Goal: Task Accomplishment & Management: Complete application form

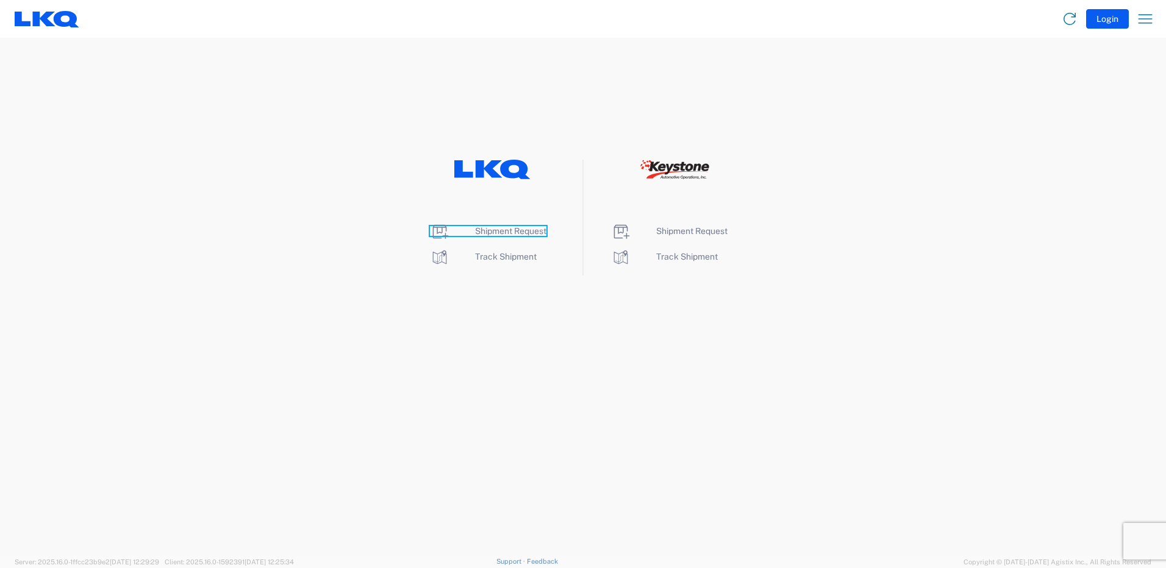
click at [512, 229] on span "Shipment Request" at bounding box center [510, 231] width 71 height 10
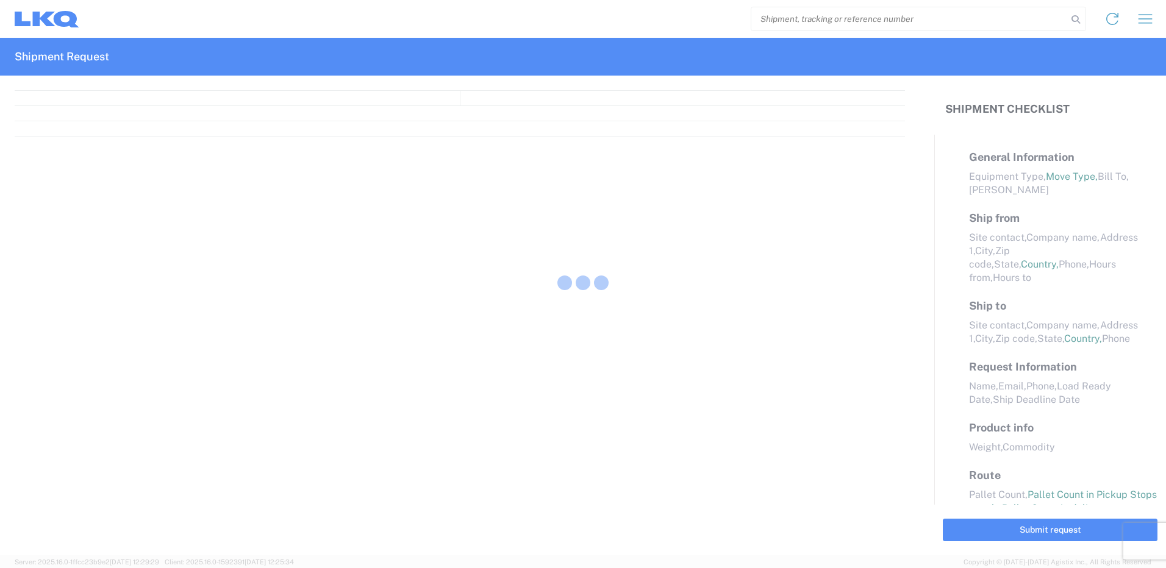
select select "FULL"
select select "LBS"
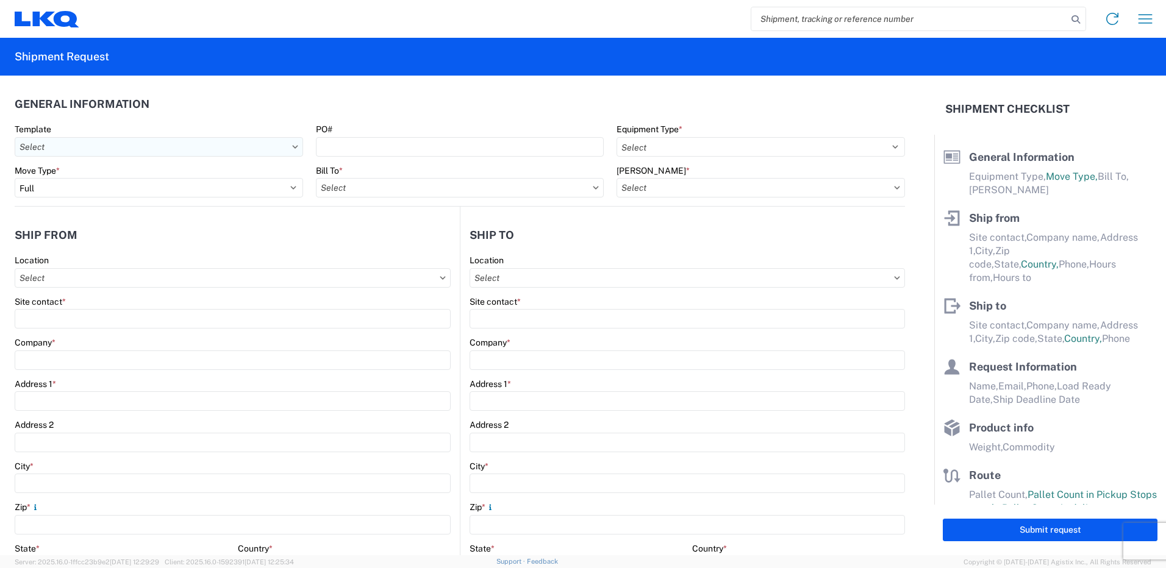
click at [146, 151] on input "Template" at bounding box center [159, 147] width 288 height 20
type input "1"
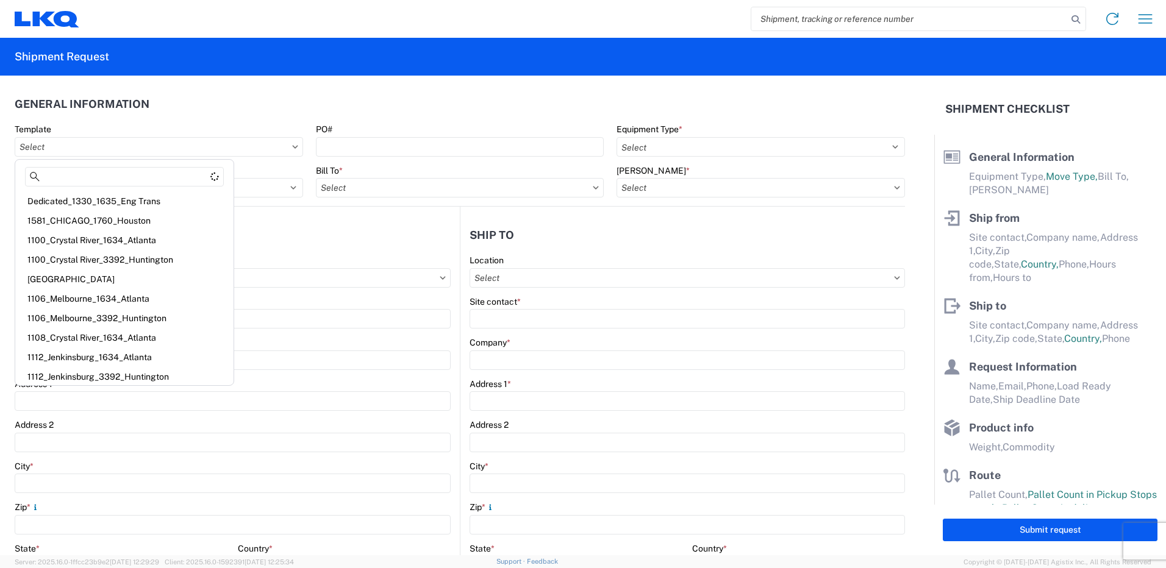
click at [248, 165] on div "Template PO# Equipment Type * Select 53’ Dry Van Flatbed Dropdeck (van) Lowboy …" at bounding box center [460, 165] width 890 height 82
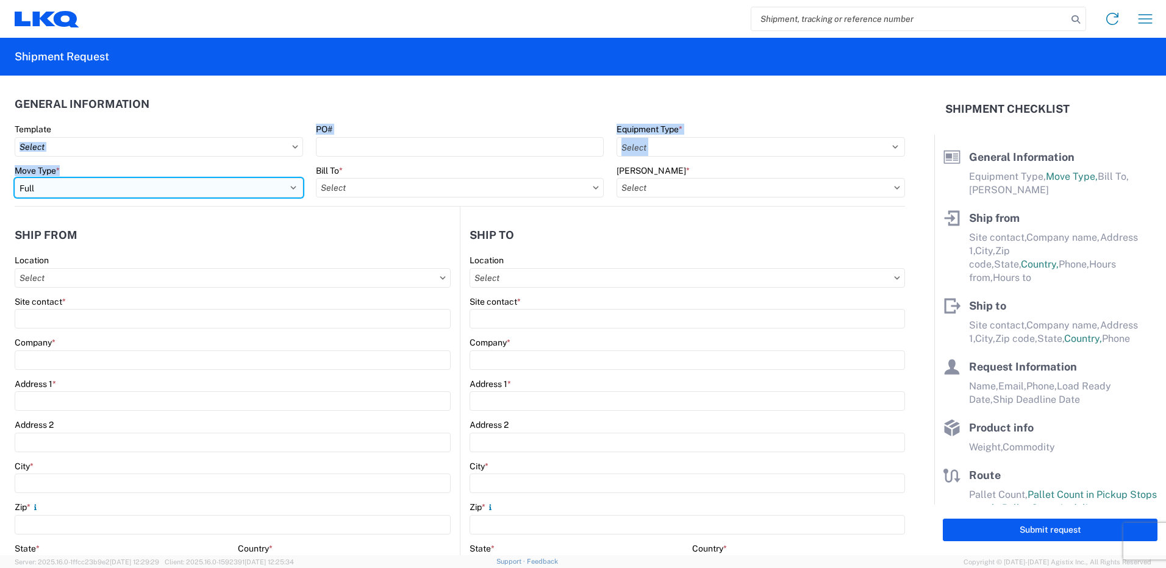
drag, startPoint x: 248, startPoint y: 165, endPoint x: 226, endPoint y: 183, distance: 29.0
click at [226, 183] on select "Select Full Partial TL" at bounding box center [159, 188] width 288 height 20
click at [15, 178] on select "Select Full Partial TL" at bounding box center [159, 188] width 288 height 20
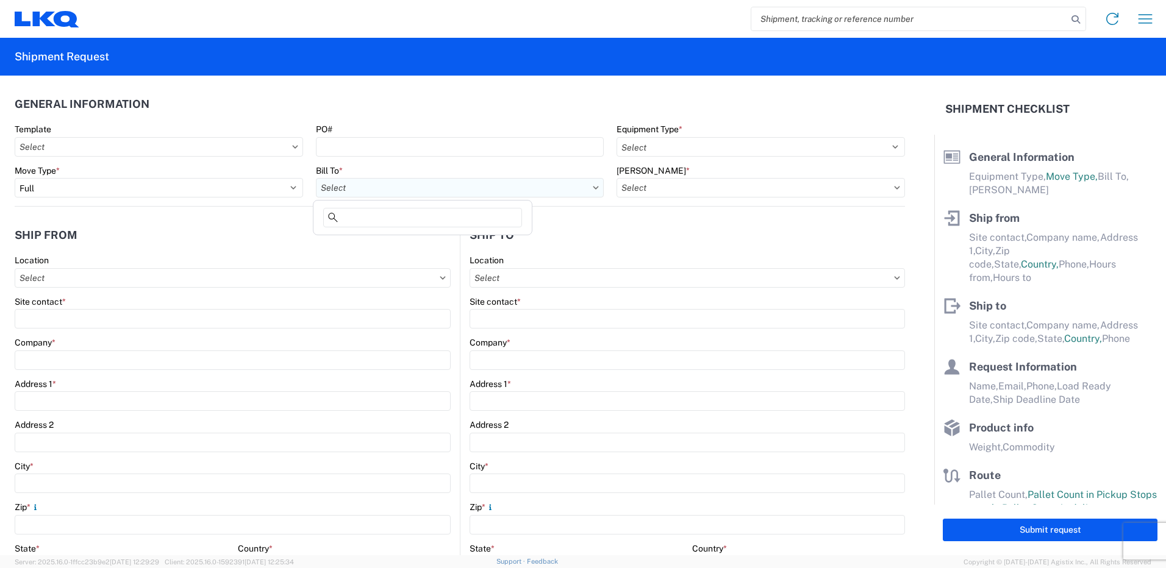
click at [395, 191] on input "Bill To *" at bounding box center [460, 188] width 288 height 20
type input "1760"
click at [223, 151] on input "Template" at bounding box center [159, 147] width 288 height 20
click at [116, 146] on input "Template" at bounding box center [159, 147] width 288 height 20
type input "1142"
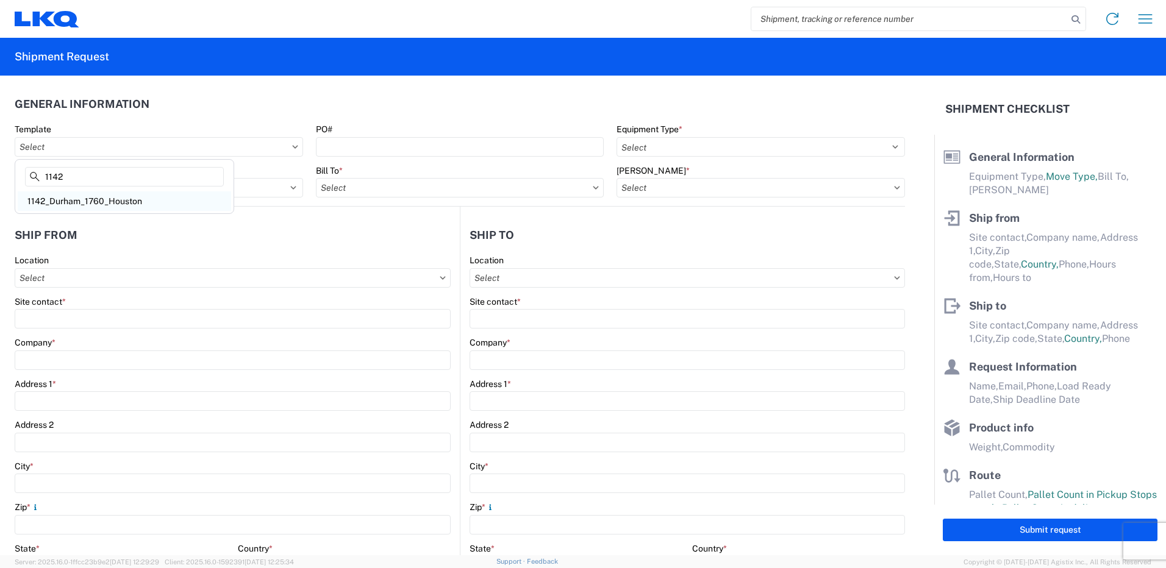
click at [101, 202] on div "1142_Durham_1760_Houston" at bounding box center [124, 201] width 213 height 20
type input "1142_Durham_1760_Houston"
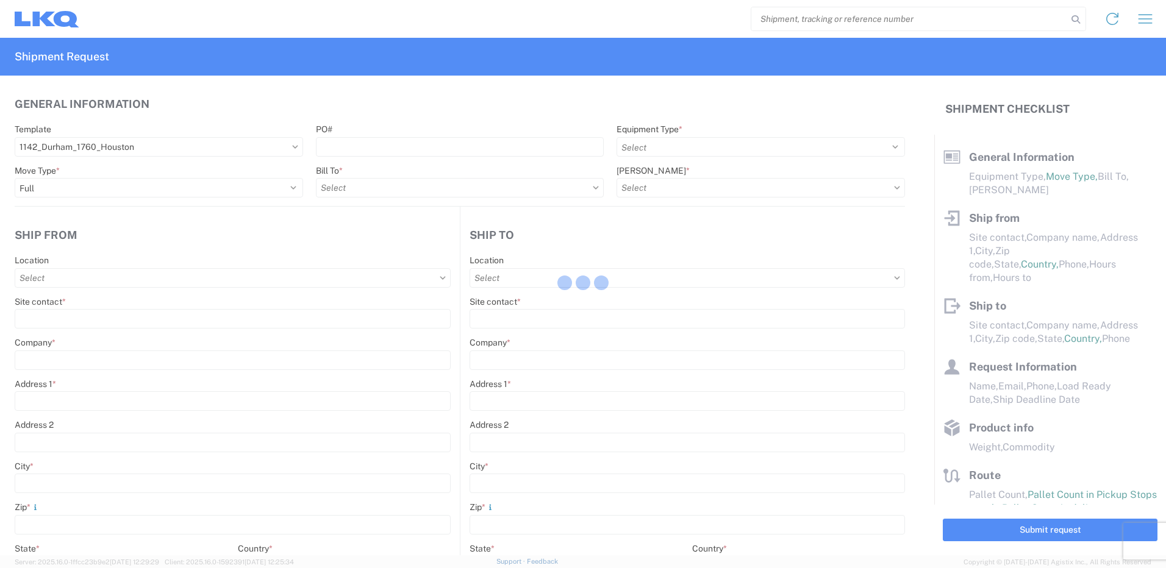
select select
type input "Shipping"
type input "LKQ Pick Your Part - [GEOGRAPHIC_DATA]"
type input "[STREET_ADDRESS]"
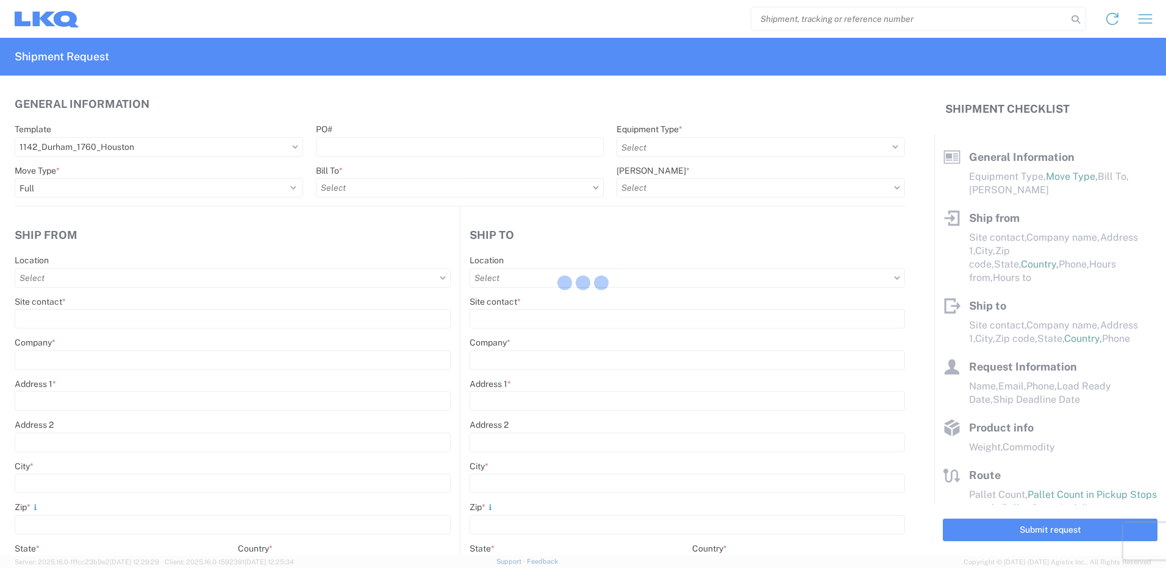
type input "[GEOGRAPHIC_DATA]"
type input "27703"
type input "Receiving"
type input "LKQ Best Core"
type input "[STREET_ADDRESS]"
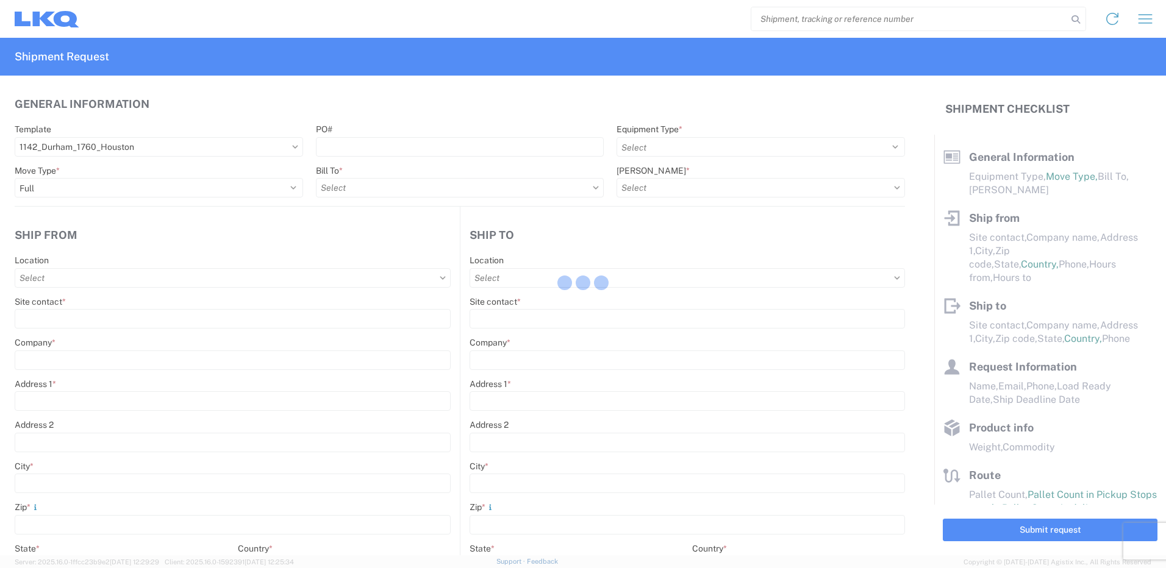
type input "[GEOGRAPHIC_DATA]"
type input "77038"
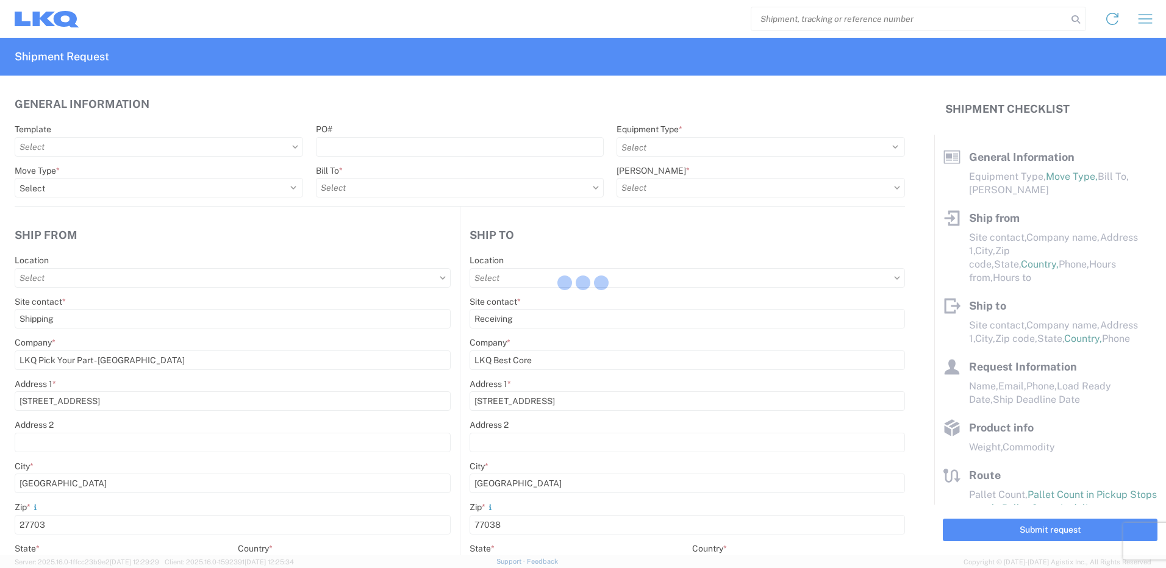
type input "[DATE]"
type input "42000"
type input "Miscellaneous (alt, comp, conv, etc)"
type input "1"
type input "12"
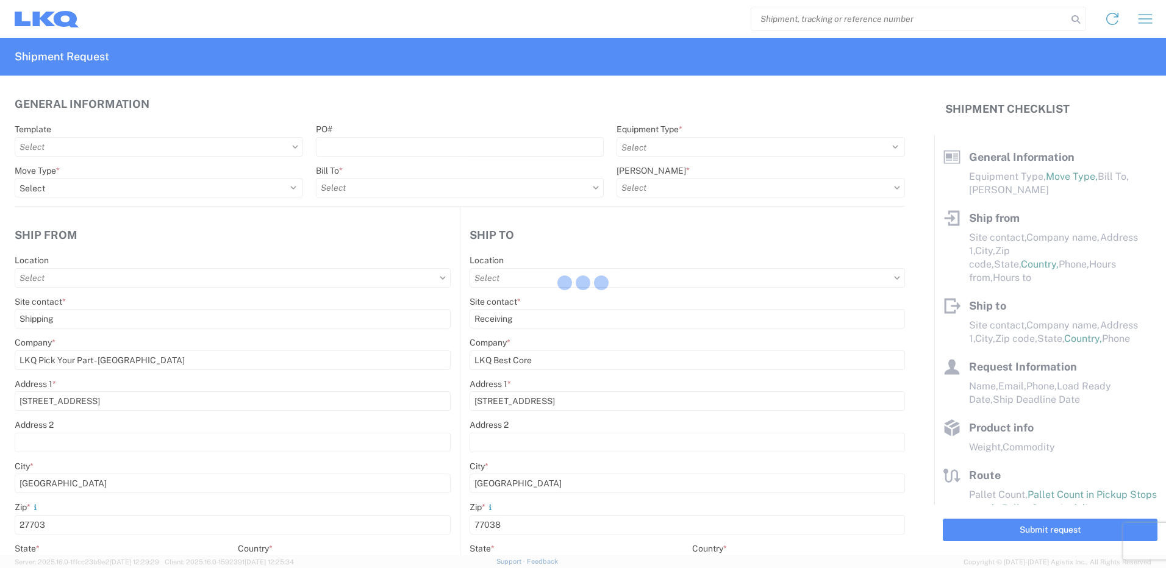
type input "12"
select select "IN"
type input "1142 - City Auto Parts of [GEOGRAPHIC_DATA]"
select select "NC"
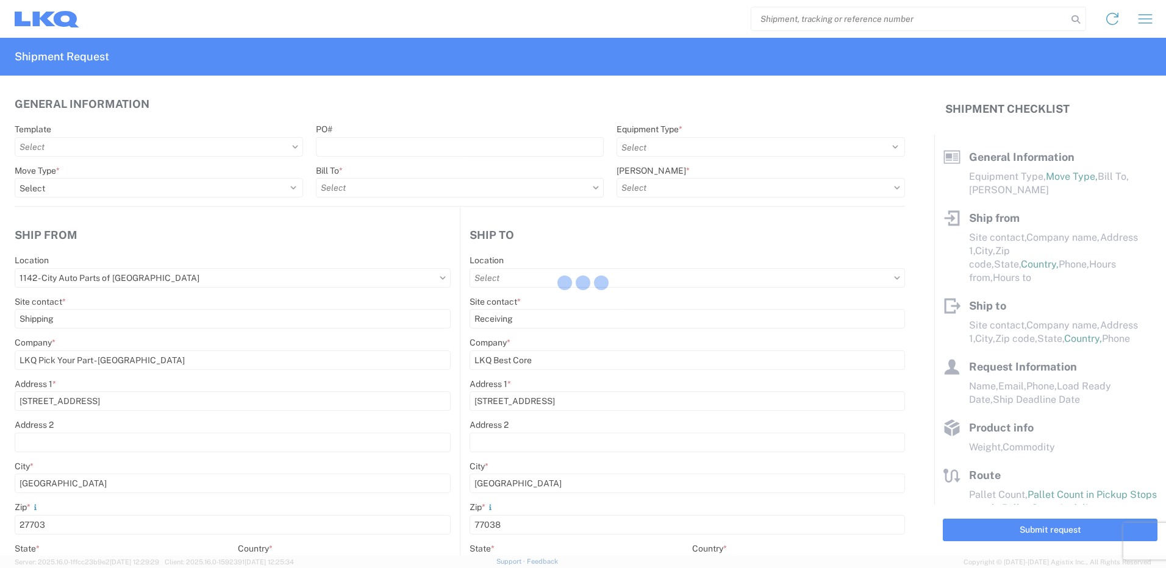
select select "US"
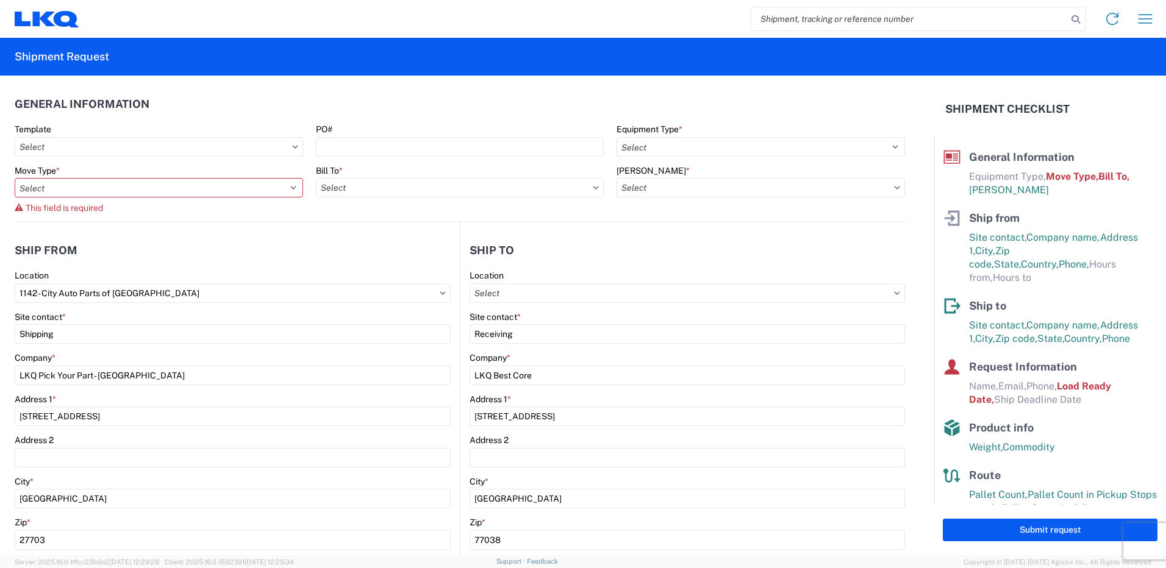
type input "1760 - LKQ Best Core"
type input "1760-1300-50180-0000 - 1760 Freight In - Cores"
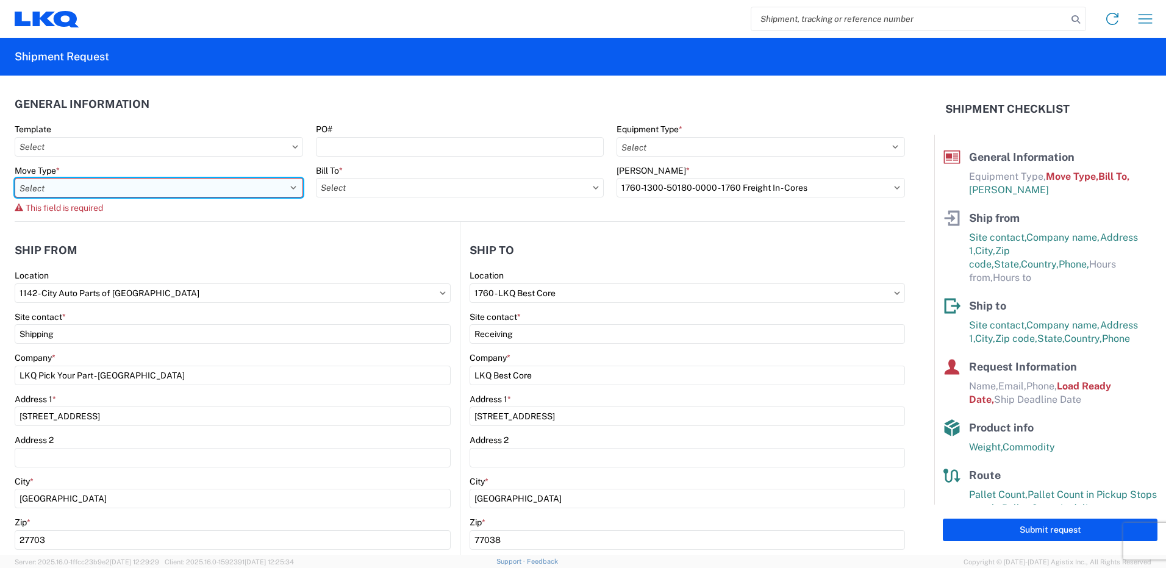
click at [255, 191] on select "Select Full Partial TL" at bounding box center [159, 188] width 288 height 20
select select "FULL"
click at [15, 178] on select "Select Full Partial TL" at bounding box center [159, 188] width 288 height 20
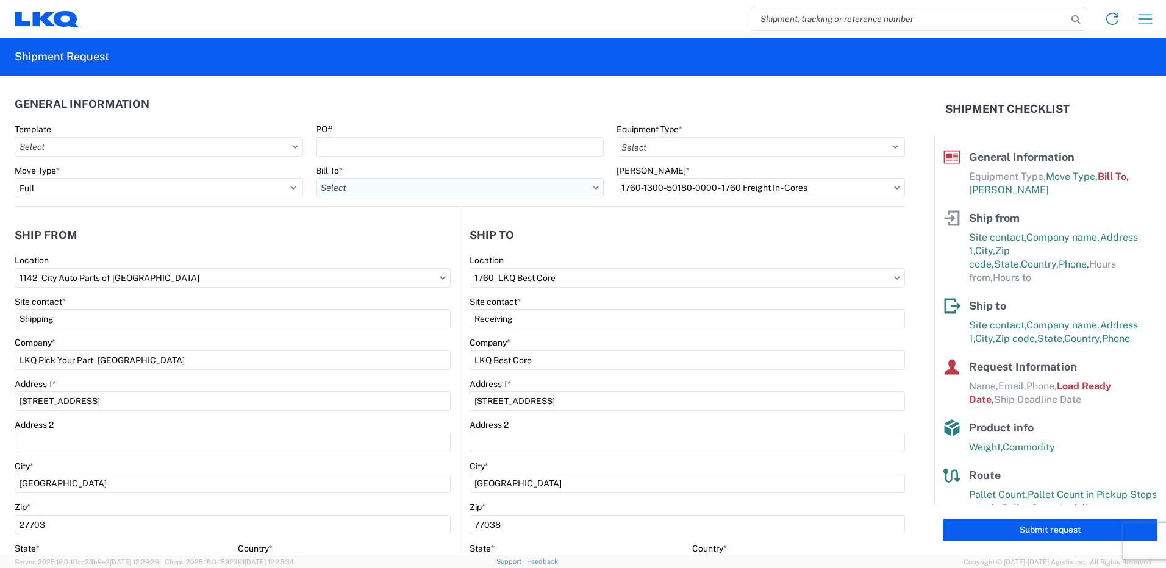
click at [373, 188] on input "Bill To *" at bounding box center [460, 188] width 288 height 20
type input "1760"
click at [406, 241] on div "1760 - LKQ Best Core" at bounding box center [422, 242] width 213 height 20
type input "1760 - LKQ Best Core"
click at [734, 188] on input "[PERSON_NAME] *" at bounding box center [760, 188] width 288 height 20
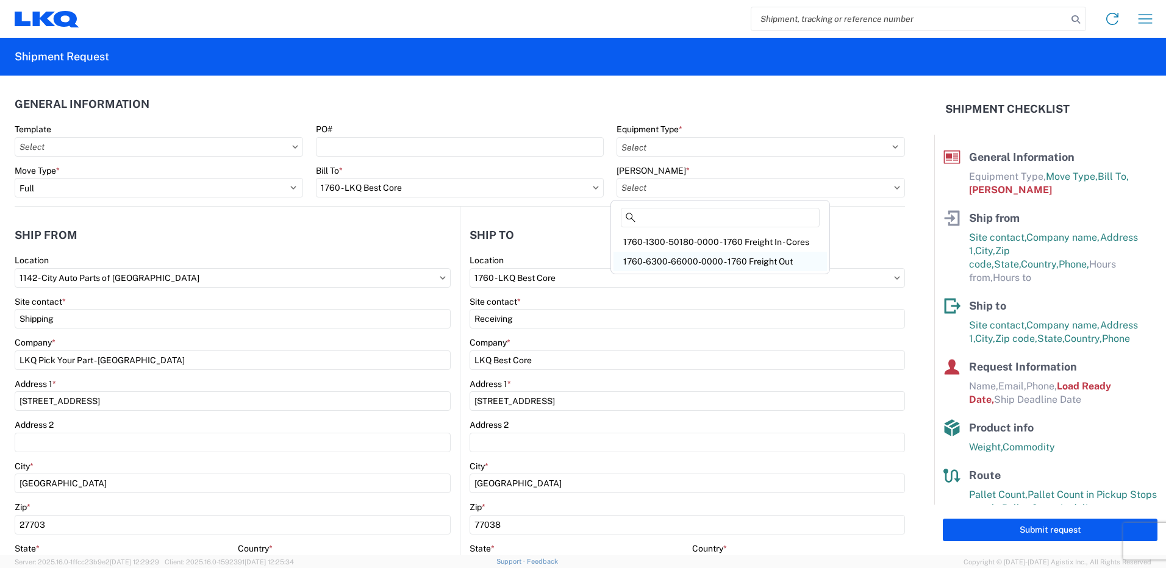
click at [752, 259] on div "1760-6300-66000-0000 - 1760 Freight Out" at bounding box center [719, 262] width 213 height 20
type input "1760-6300-66000-0000 - 1760 Freight Out"
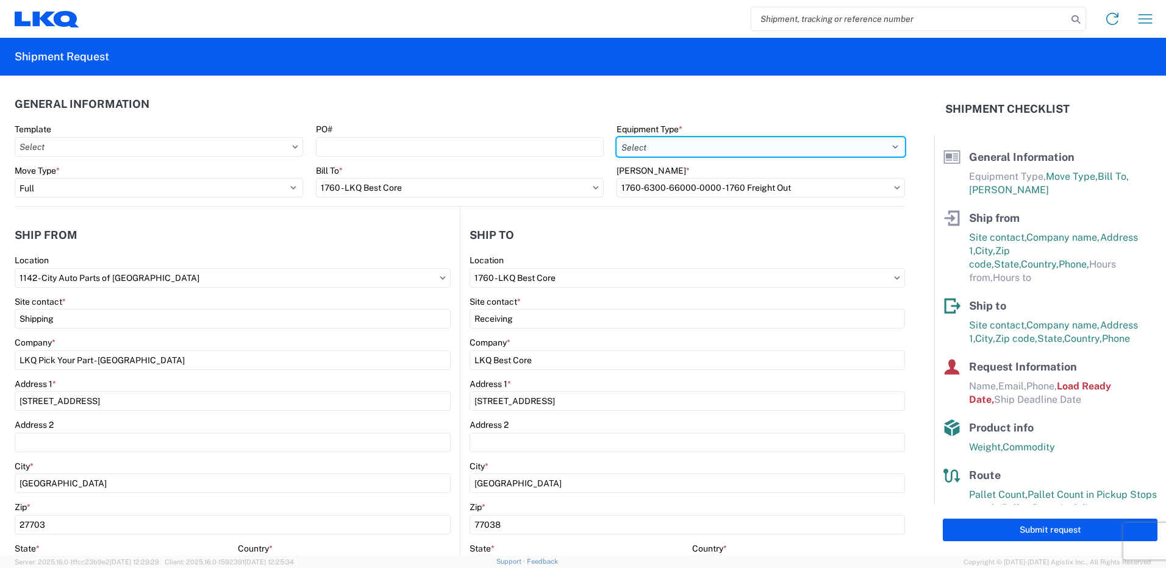
click at [726, 149] on select "Select 53’ Dry Van Flatbed Dropdeck (van) Lowboy (flatbed) Rail" at bounding box center [760, 147] width 288 height 20
select select "STDV"
click at [616, 137] on select "Select 53’ Dry Van Flatbed Dropdeck (van) Lowboy (flatbed) Rail" at bounding box center [760, 147] width 288 height 20
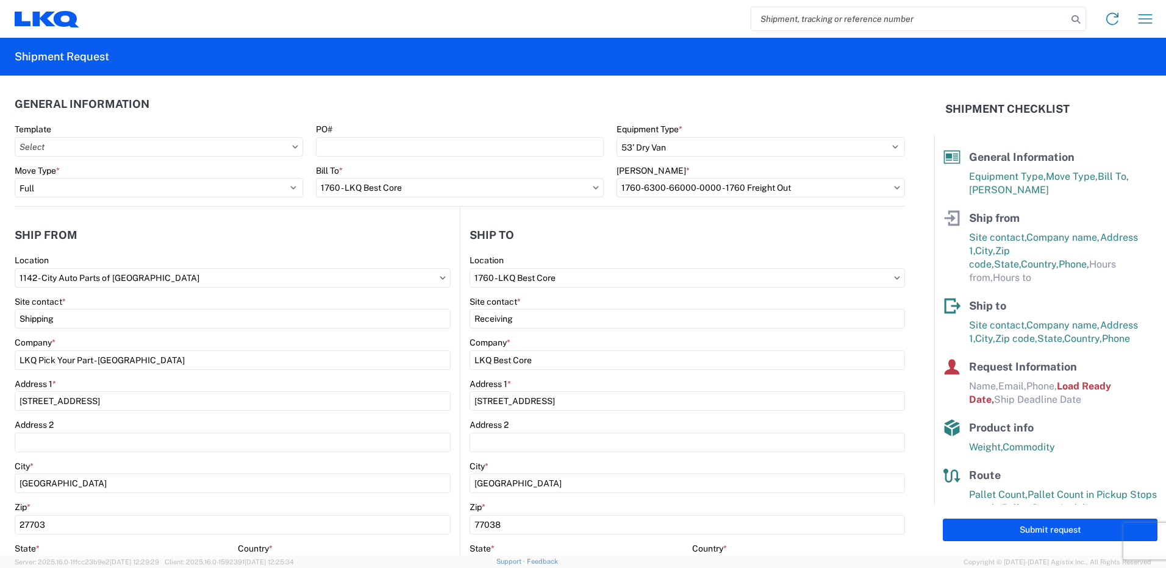
click at [434, 212] on agx-shipment-stop-widget-v2 "Ship from 1142 Location 1142 - City Auto Parts of [GEOGRAPHIC_DATA] Site contac…" at bounding box center [237, 472] width 445 height 530
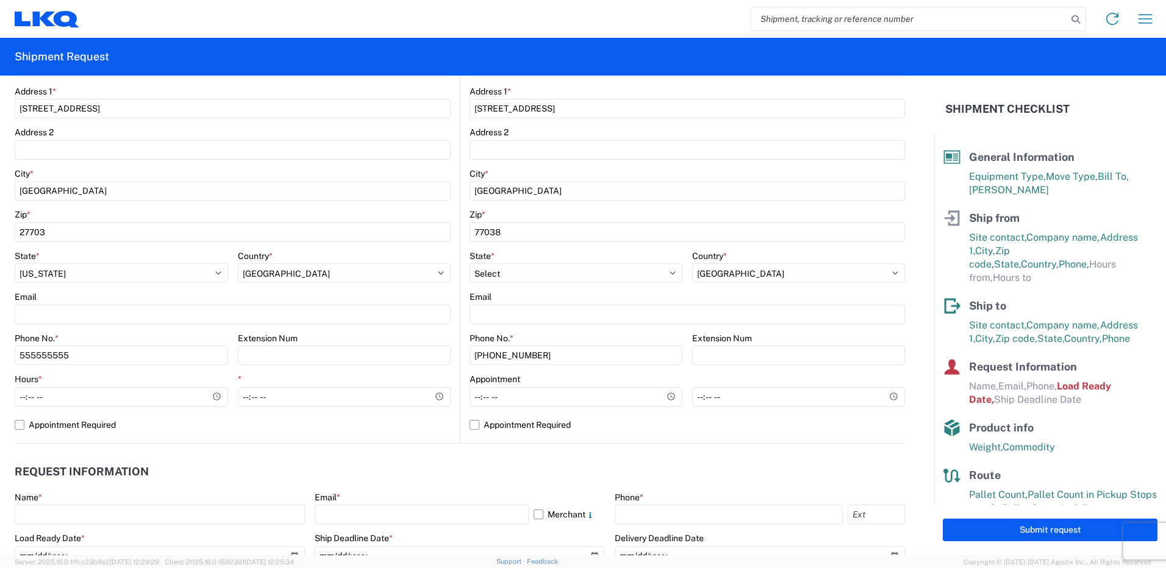
scroll to position [305, 0]
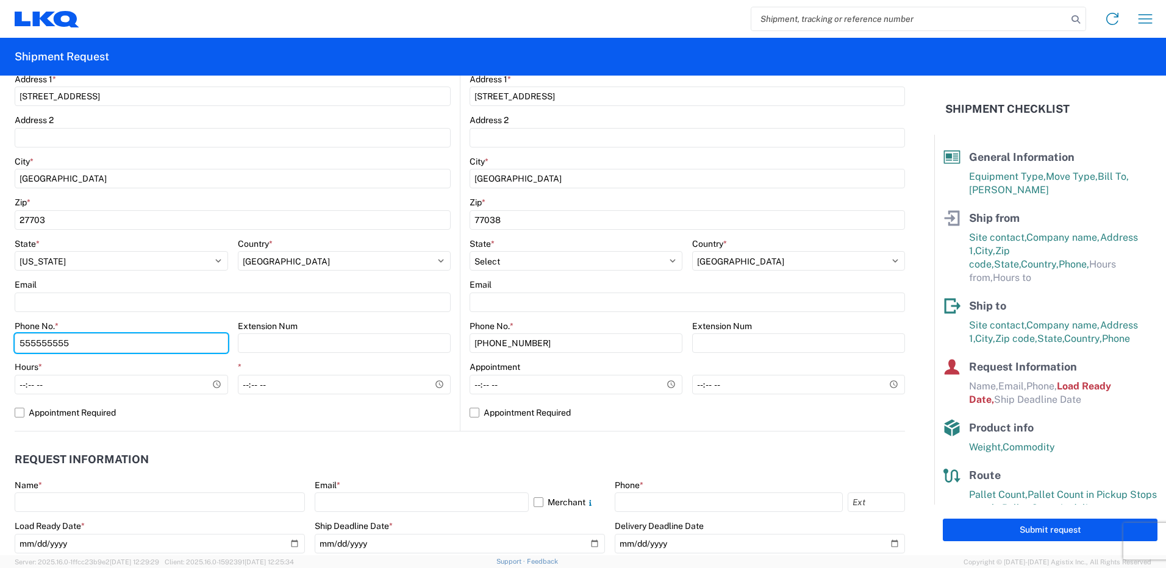
drag, startPoint x: 104, startPoint y: 344, endPoint x: 0, endPoint y: 365, distance: 105.6
click at [0, 361] on html "Home Shipment request Shipment tracking Shipment Request General Information Te…" at bounding box center [583, 284] width 1166 height 568
type input "8437350522"
click at [0, 365] on html "Home Shipment request Shipment tracking Shipment Request General Information Te…" at bounding box center [583, 284] width 1166 height 568
click at [72, 312] on agx-form-control-wrapper-v2 "Email" at bounding box center [233, 299] width 436 height 41
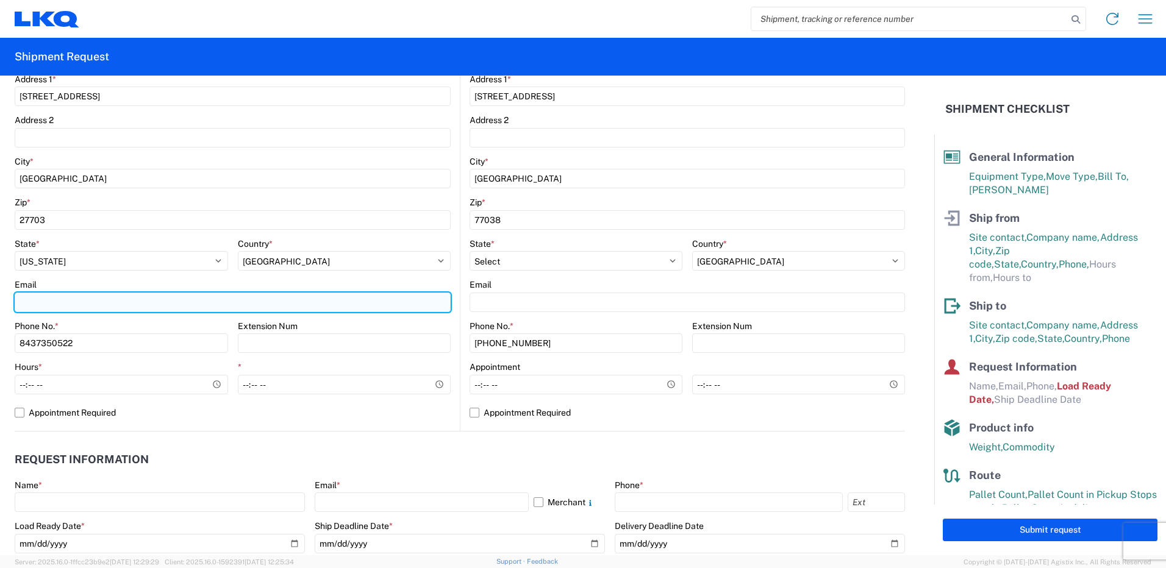
click at [71, 310] on input "Email" at bounding box center [233, 303] width 436 height 20
type input "[EMAIL_ADDRESS][DOMAIN_NAME]"
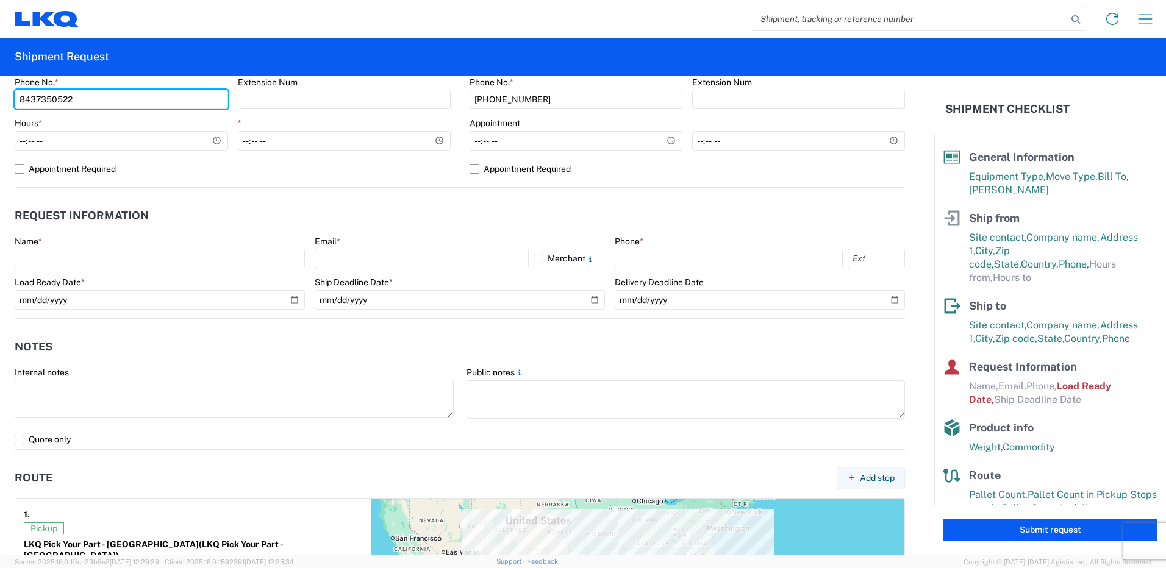
scroll to position [488, 0]
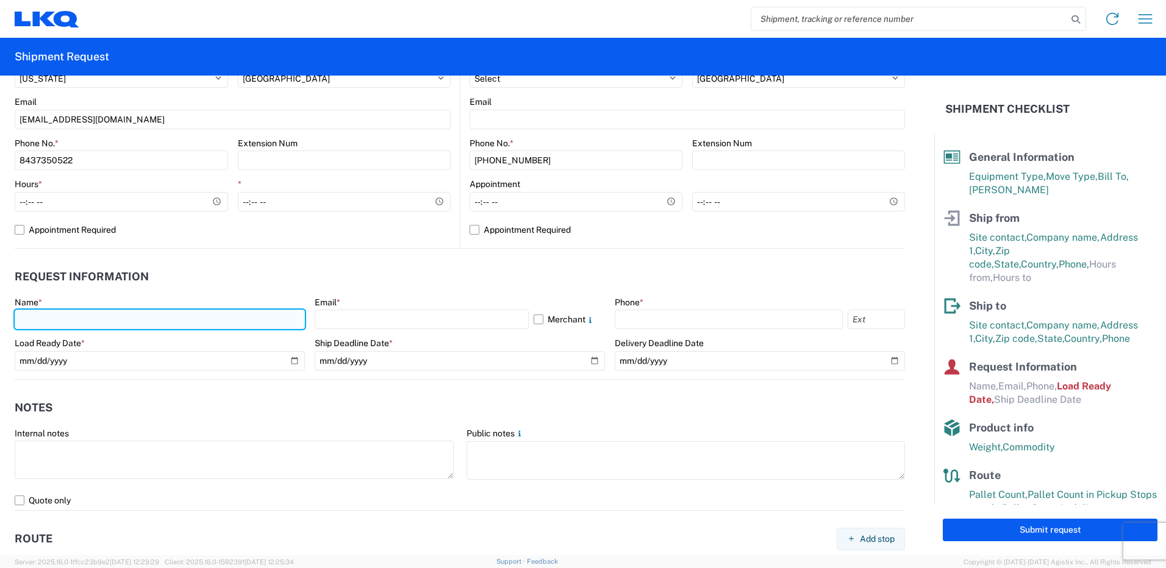
click at [131, 323] on input "text" at bounding box center [160, 320] width 290 height 20
type input "[PERSON_NAME]"
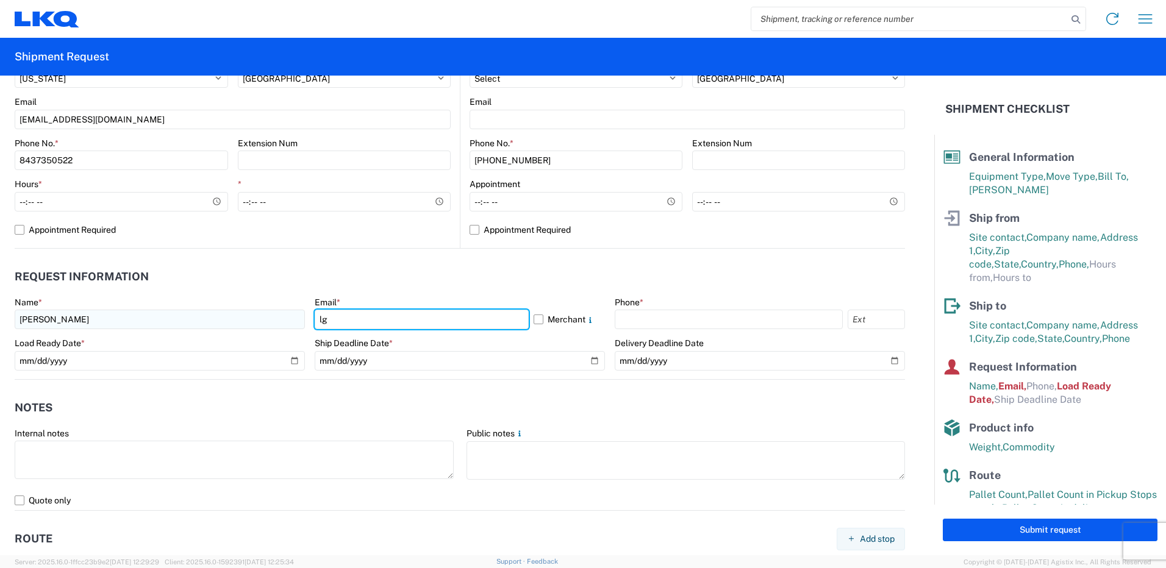
type input "[EMAIL_ADDRESS][DOMAIN_NAME]"
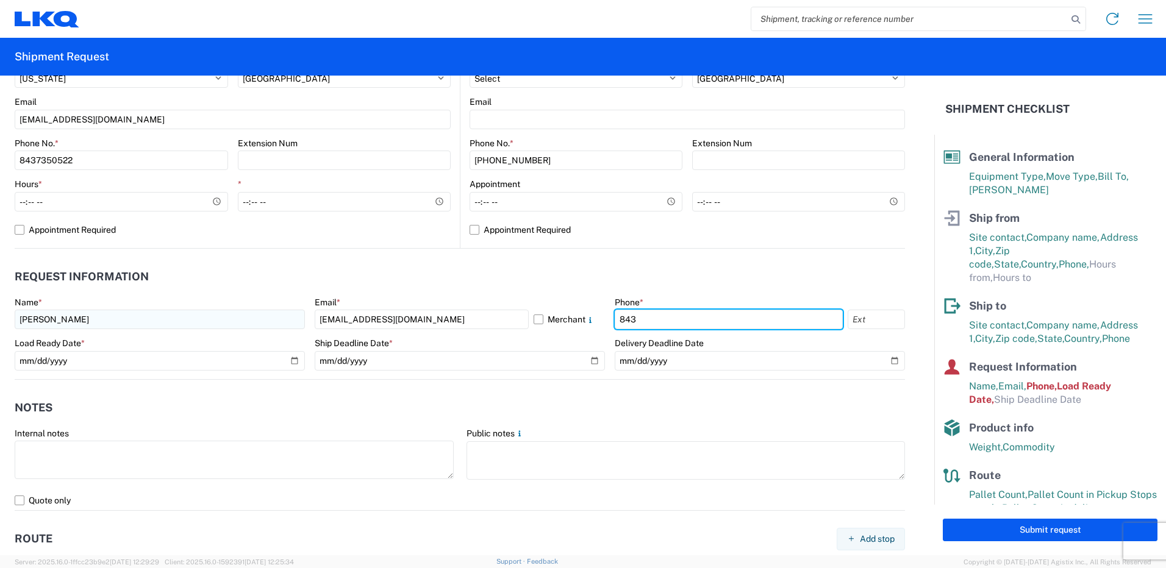
type input "8437350522"
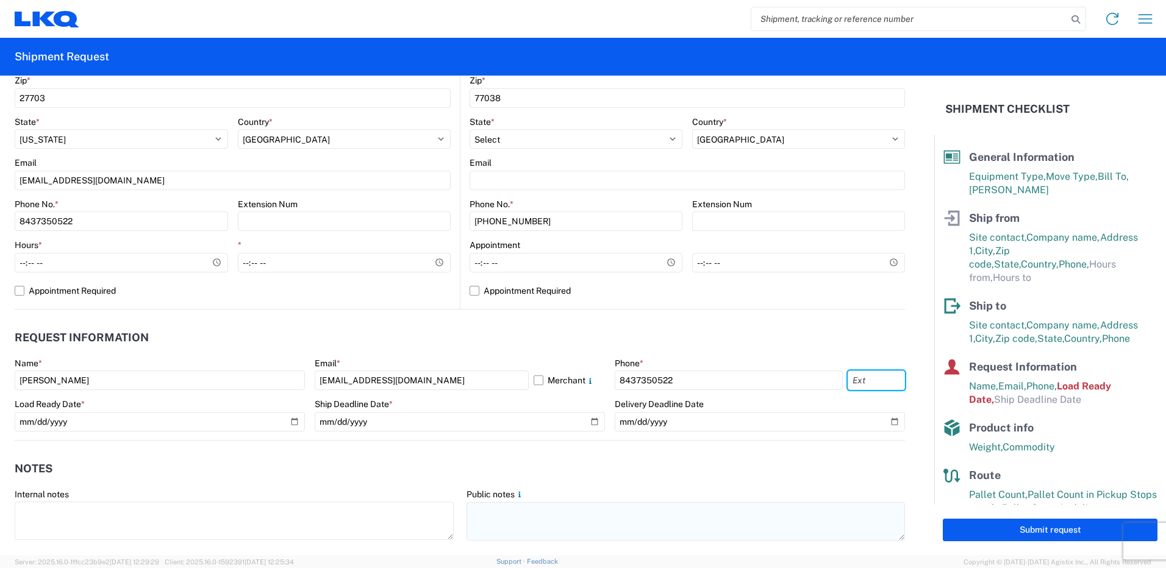
scroll to position [549, 0]
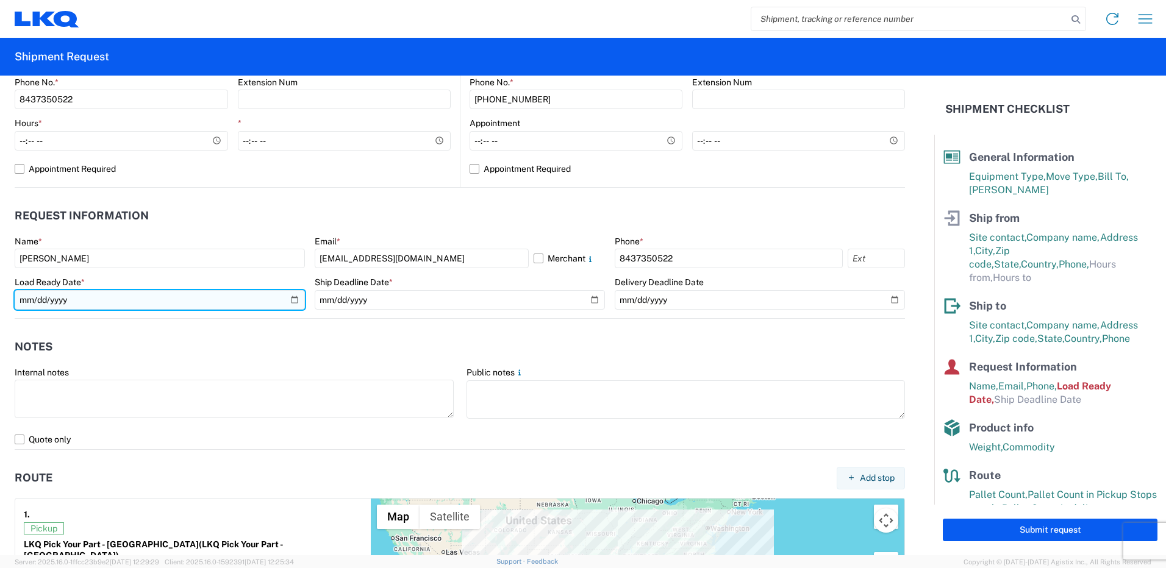
click at [289, 298] on input "[DATE]" at bounding box center [160, 300] width 290 height 20
click at [138, 301] on input "[DATE]" at bounding box center [160, 300] width 290 height 20
click at [107, 309] on input "[DATE]" at bounding box center [160, 300] width 290 height 20
click at [112, 301] on input "[DATE]" at bounding box center [160, 300] width 290 height 20
click at [296, 300] on input "[DATE]" at bounding box center [160, 300] width 290 height 20
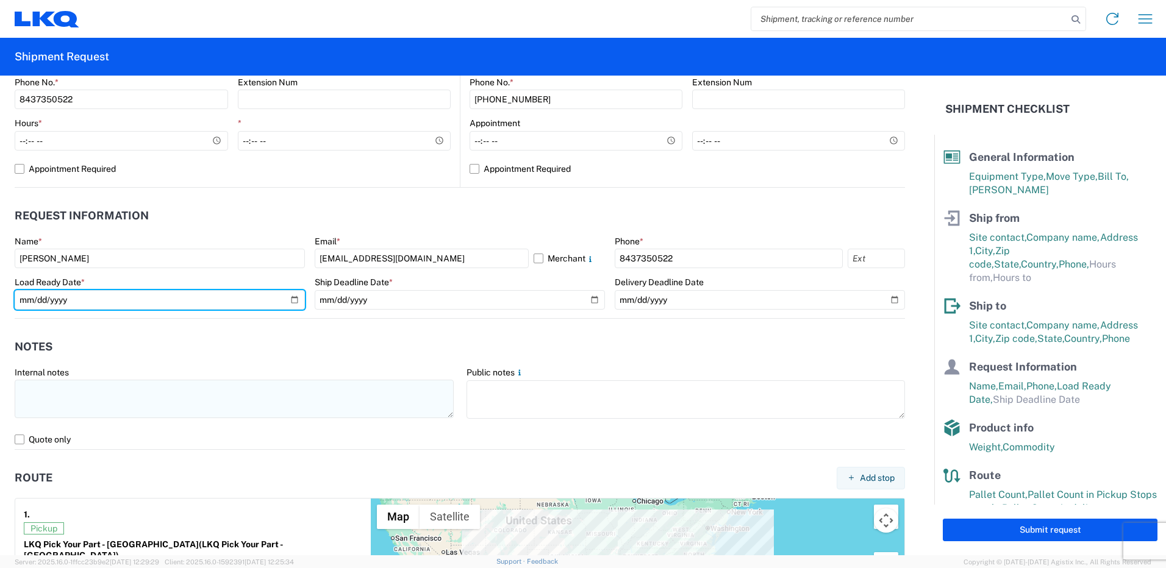
type input "[DATE]"
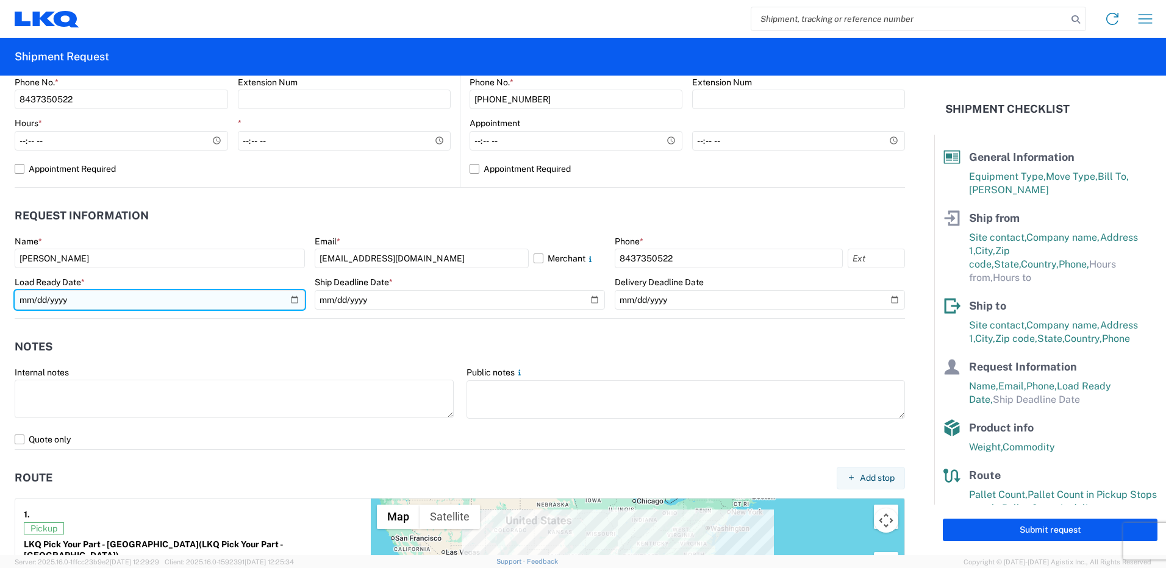
click at [290, 303] on input "[DATE]" at bounding box center [160, 300] width 290 height 20
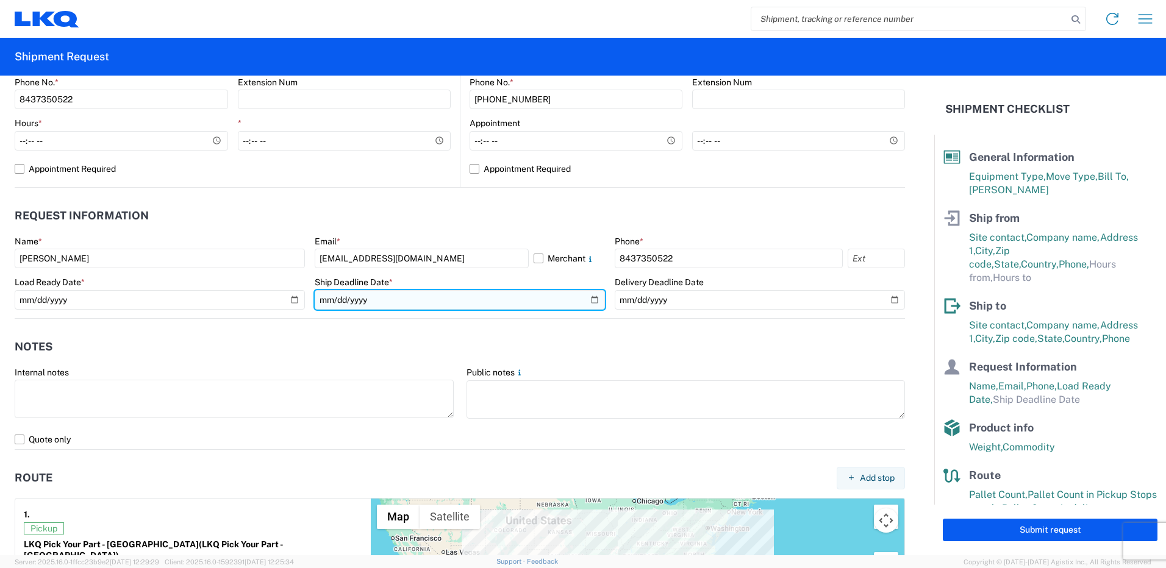
click at [423, 296] on input "date" at bounding box center [460, 300] width 290 height 20
click at [423, 301] on input "date" at bounding box center [460, 300] width 290 height 20
click at [585, 301] on input "date" at bounding box center [460, 300] width 290 height 20
type input "[DATE]"
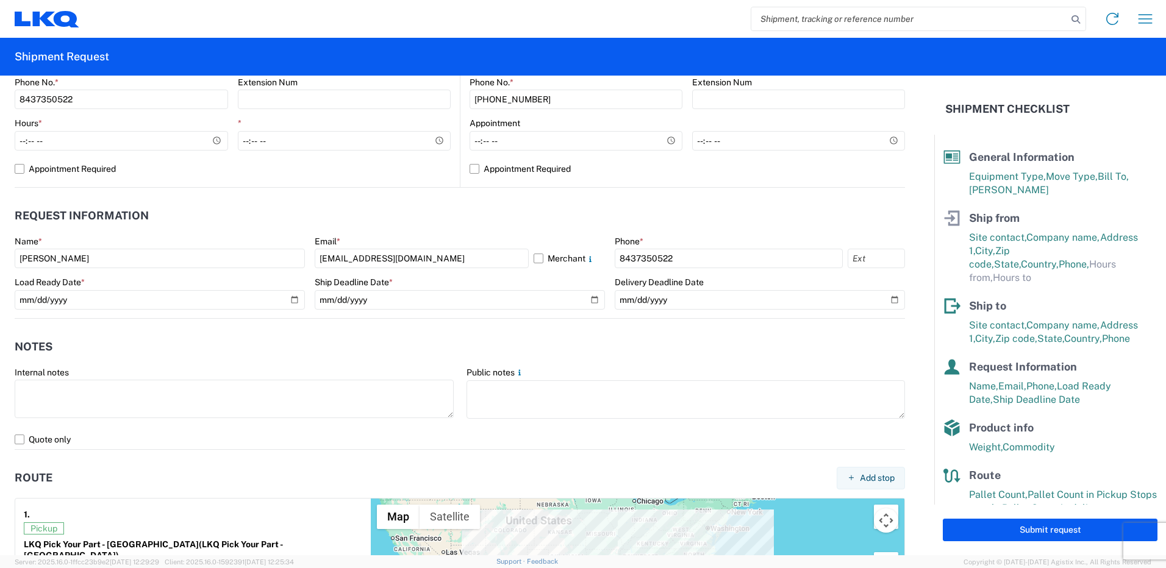
click at [324, 347] on header "Notes" at bounding box center [460, 346] width 890 height 27
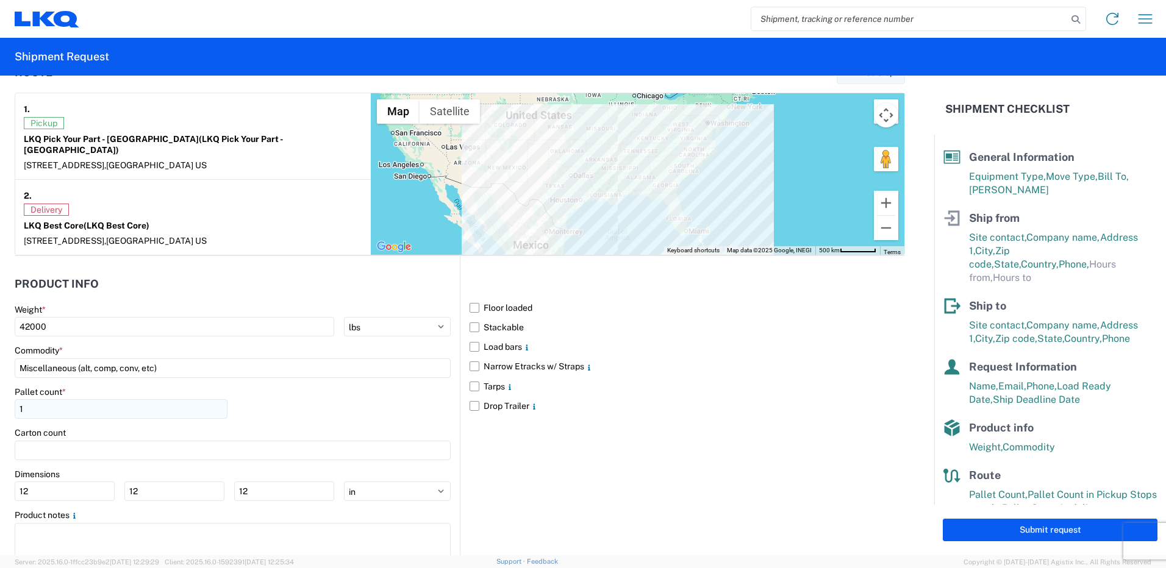
scroll to position [976, 0]
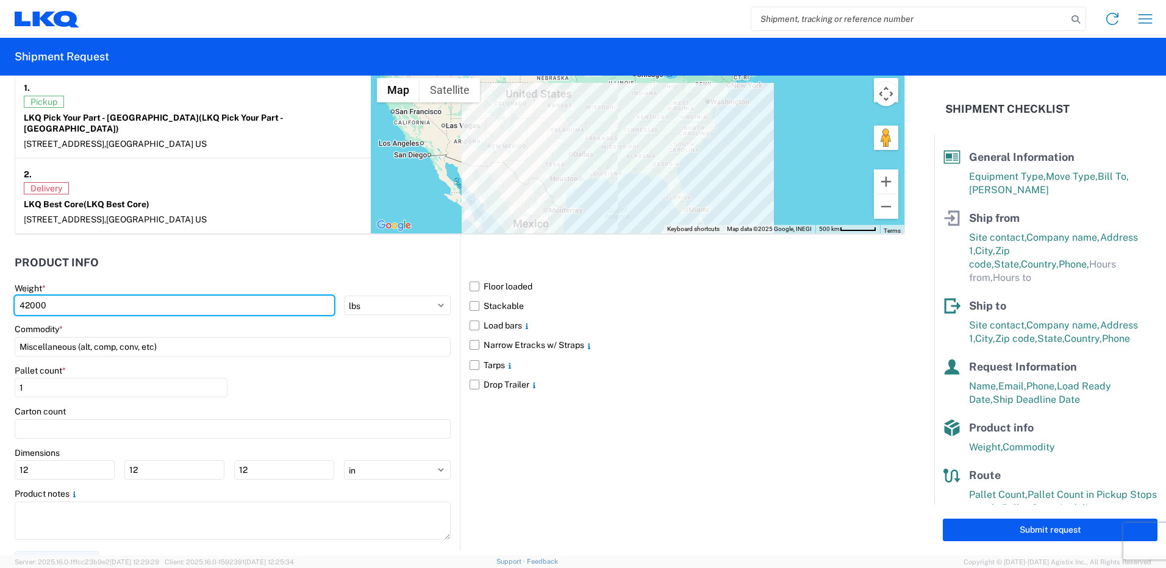
drag, startPoint x: 122, startPoint y: 299, endPoint x: 0, endPoint y: 314, distance: 122.8
click at [0, 312] on html "Home Shipment request Shipment tracking Shipment Request General Information Te…" at bounding box center [583, 284] width 1166 height 568
type input "40000"
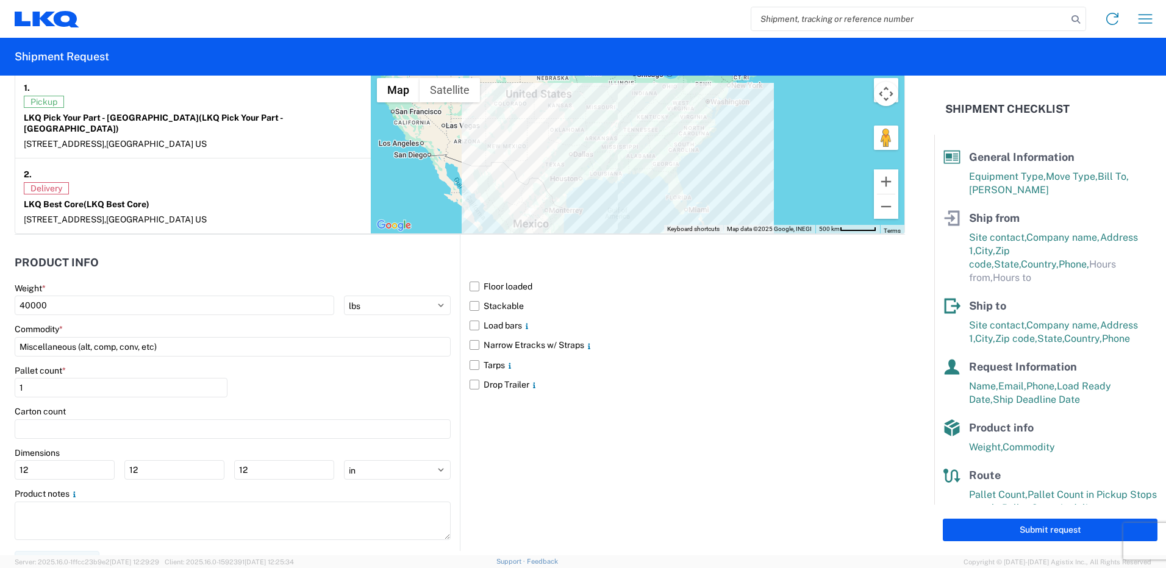
click at [129, 283] on div "Weight *" at bounding box center [233, 288] width 436 height 11
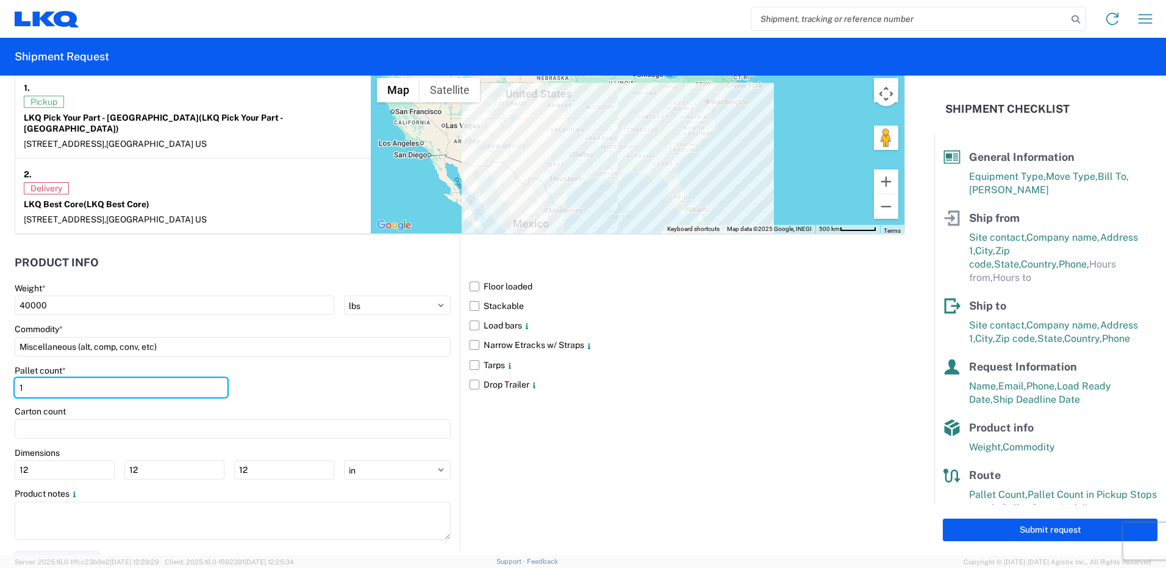
drag, startPoint x: 56, startPoint y: 382, endPoint x: 0, endPoint y: 360, distance: 60.0
click at [0, 373] on html "Home Shipment request Shipment tracking Shipment Request General Information Te…" at bounding box center [583, 284] width 1166 height 568
type input "20"
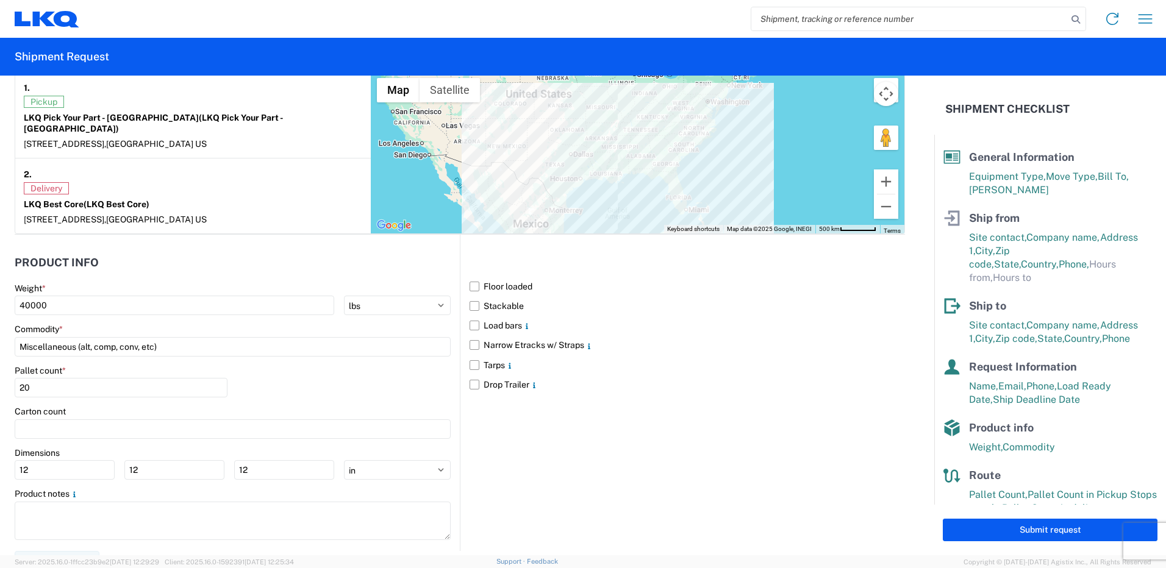
click at [301, 380] on div "Pallet count * 20" at bounding box center [233, 385] width 436 height 41
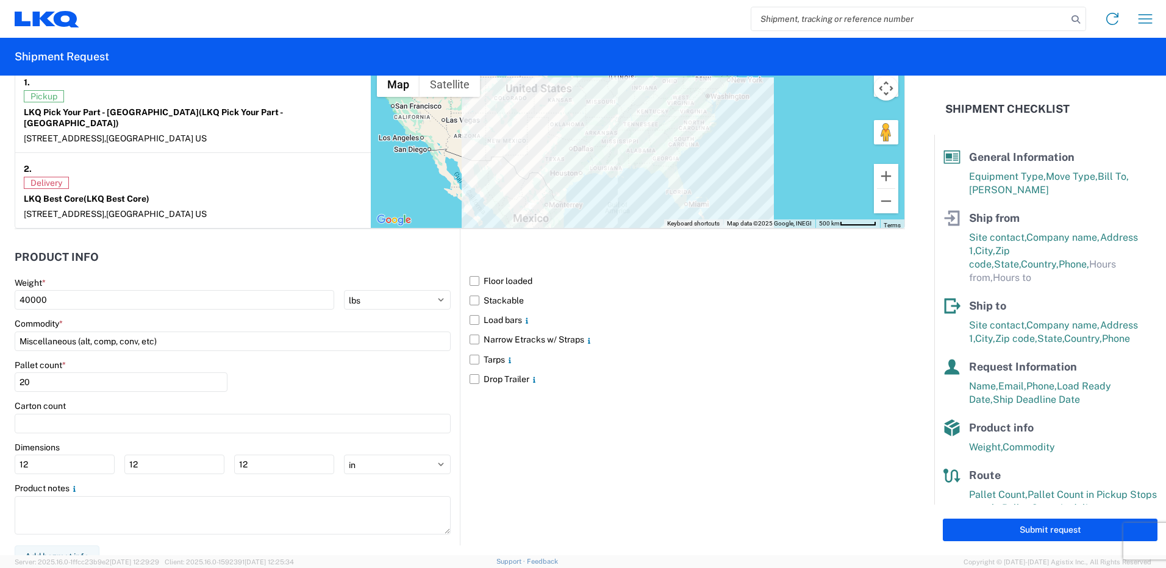
scroll to position [983, 0]
click at [487, 269] on label "Floor loaded" at bounding box center [686, 279] width 435 height 20
click at [0, 0] on input "Floor loaded" at bounding box center [0, 0] width 0 height 0
click at [487, 289] on label "Stackable" at bounding box center [686, 299] width 435 height 20
click at [0, 0] on input "Stackable" at bounding box center [0, 0] width 0 height 0
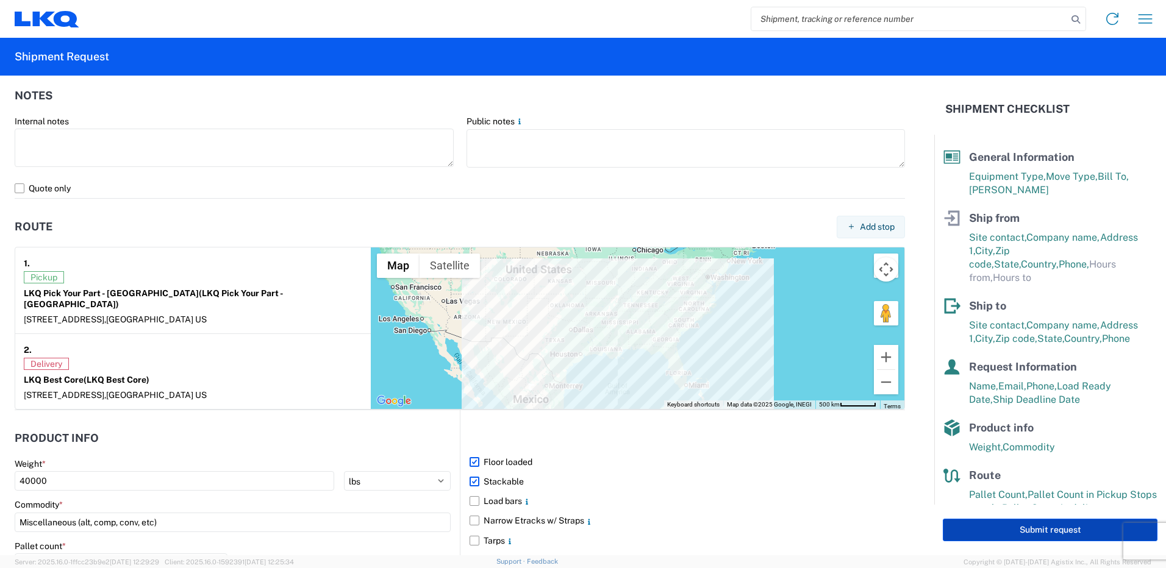
click at [1044, 532] on button "Submit request" at bounding box center [1050, 530] width 215 height 23
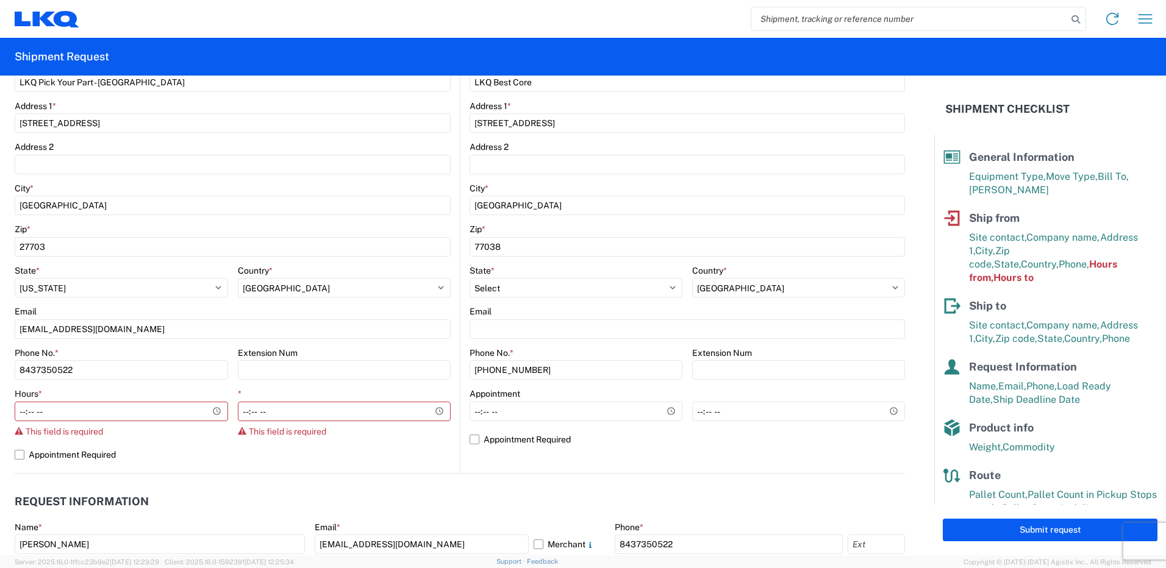
scroll to position [266, 0]
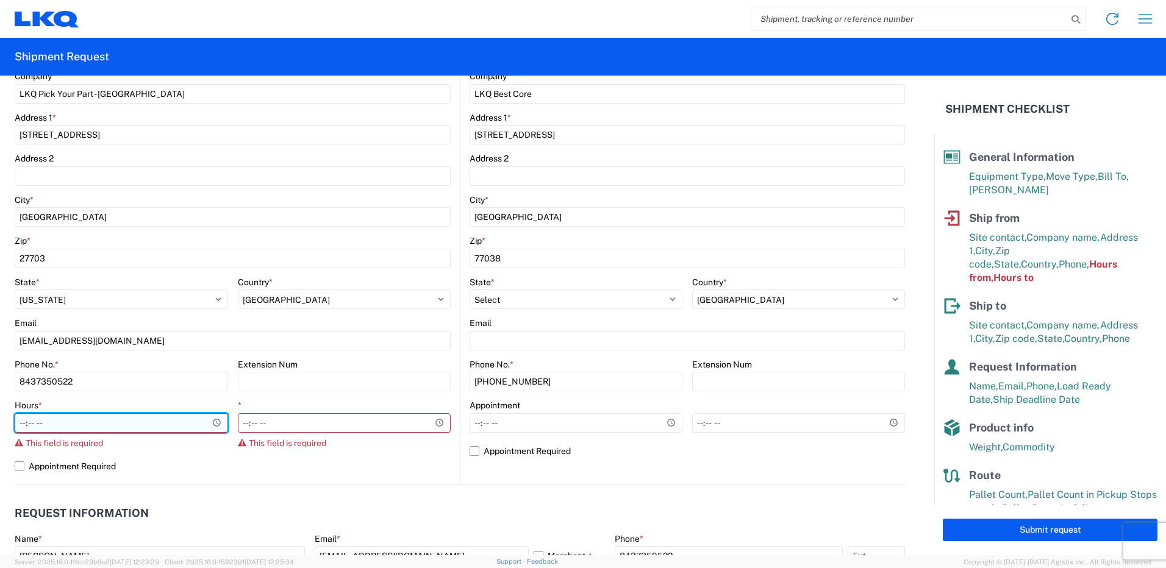
click at [54, 419] on input "Hours *" at bounding box center [121, 423] width 213 height 20
click at [113, 427] on input "Hours *" at bounding box center [121, 423] width 213 height 20
type input "09:00"
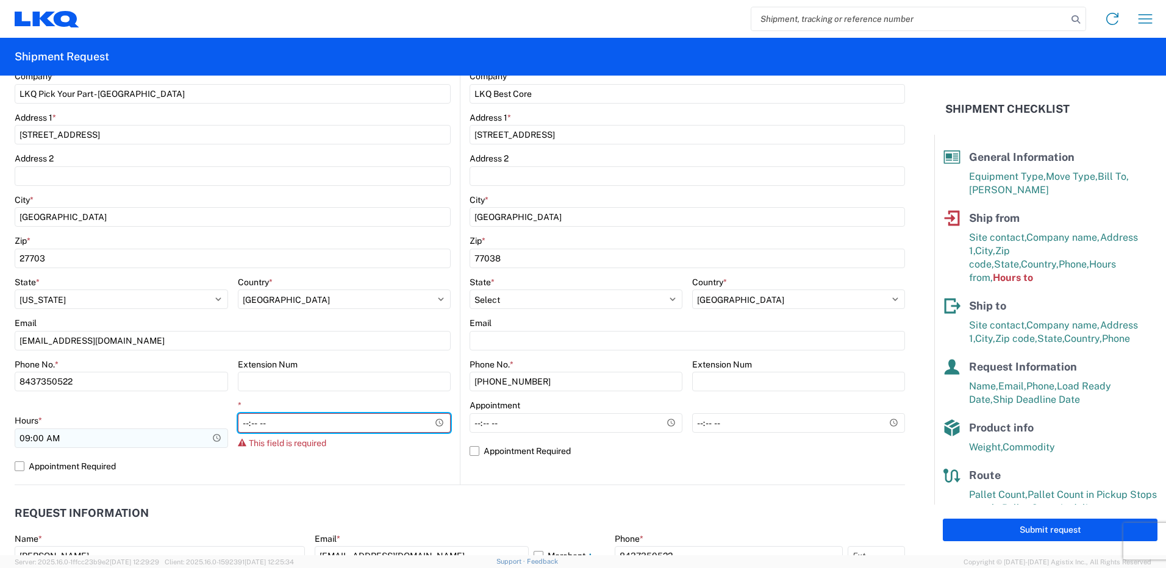
type input "03:30"
type input "15:30"
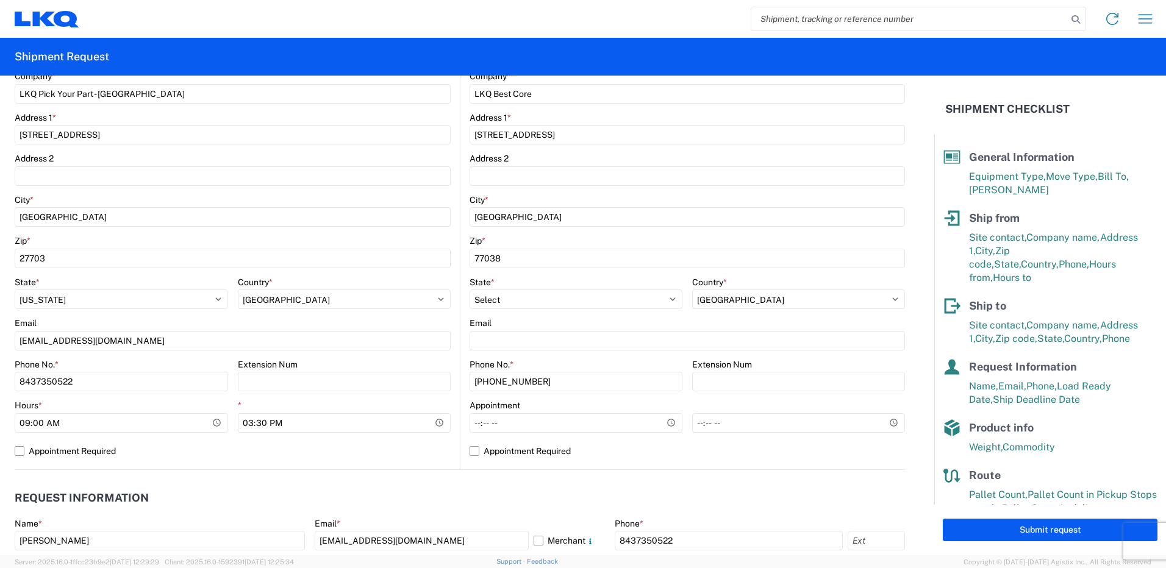
click at [368, 463] on div "1142 Location 1142 - City Auto Parts of [GEOGRAPHIC_DATA] Site contact * Shippi…" at bounding box center [233, 228] width 436 height 481
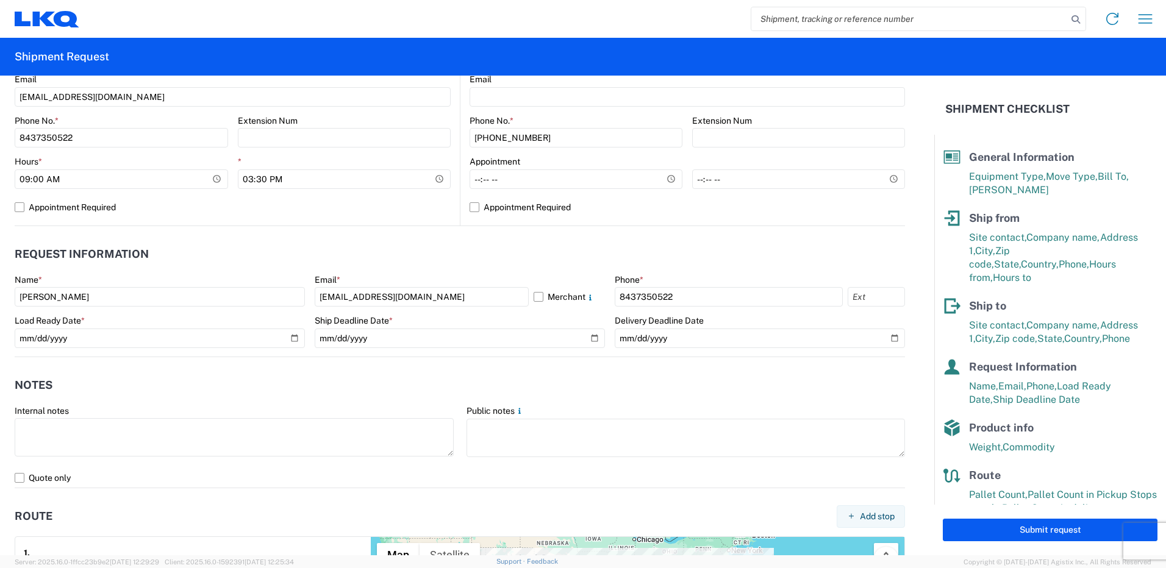
scroll to position [754, 0]
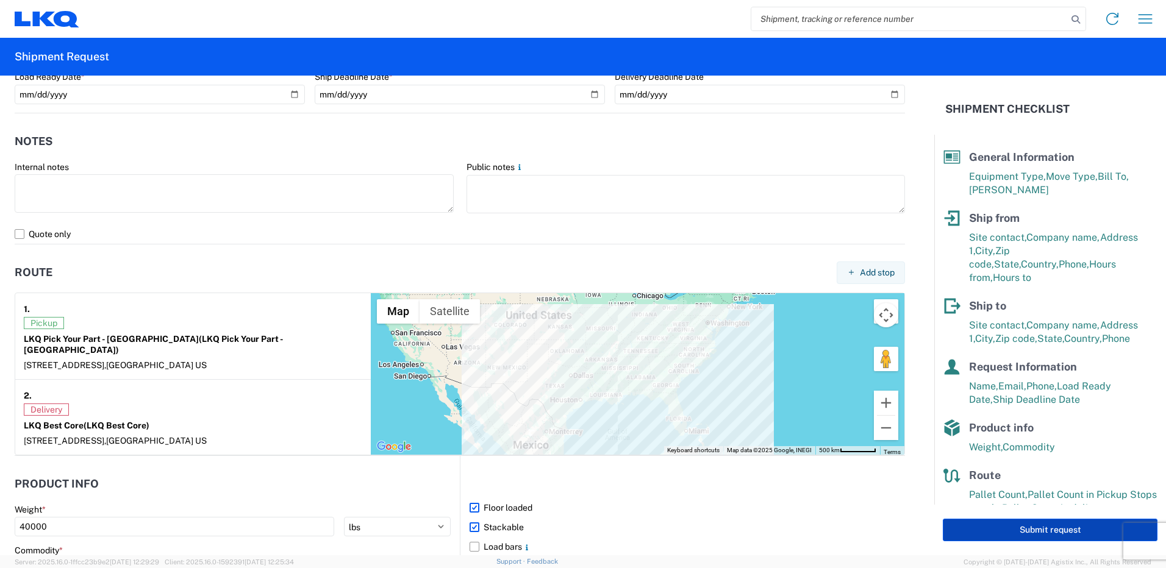
click at [1018, 529] on button "Submit request" at bounding box center [1050, 530] width 215 height 23
